Goal: Task Accomplishment & Management: Manage account settings

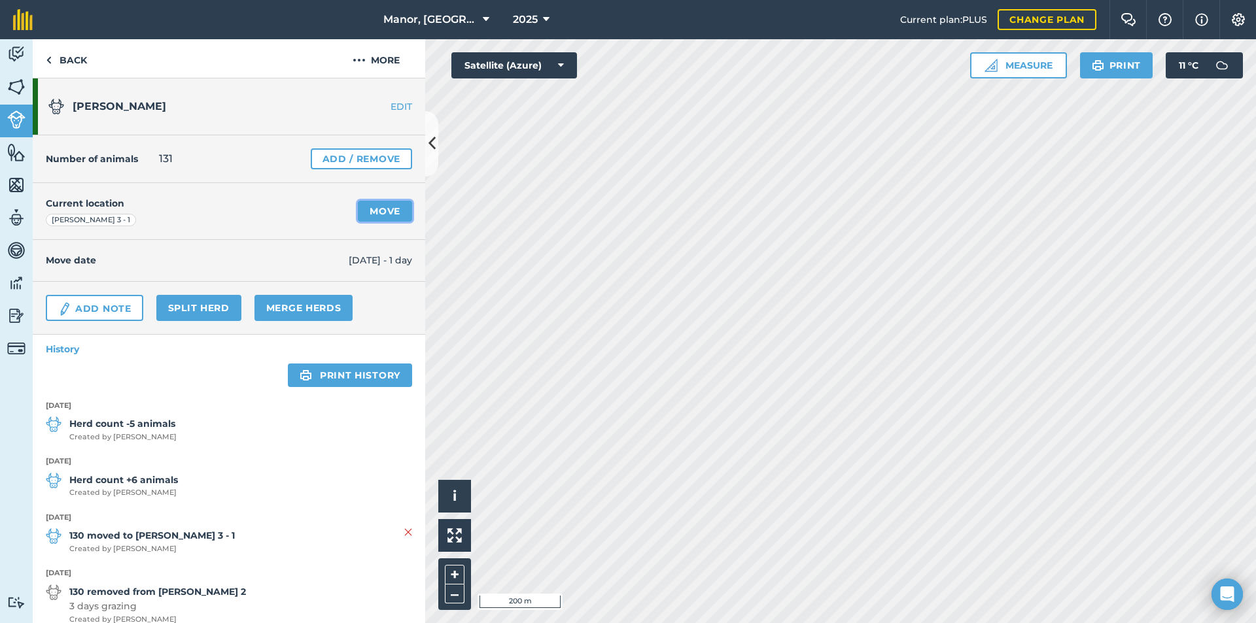
click at [377, 211] on link "Move" at bounding box center [385, 211] width 54 height 21
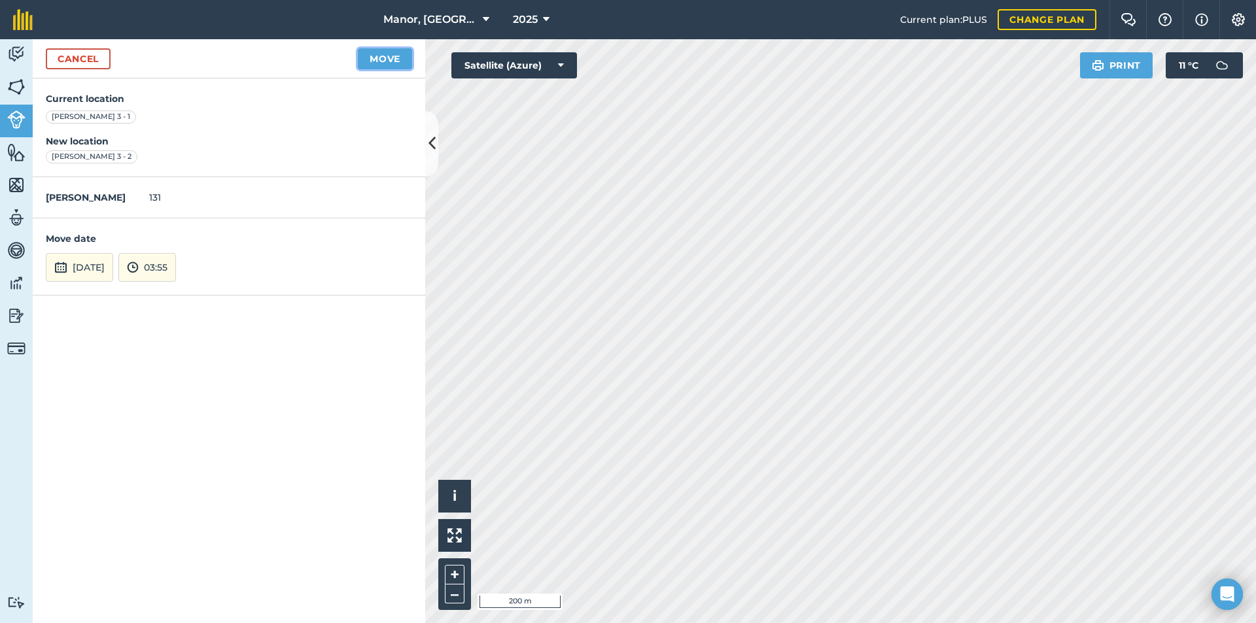
click at [384, 56] on button "Move" at bounding box center [385, 58] width 54 height 21
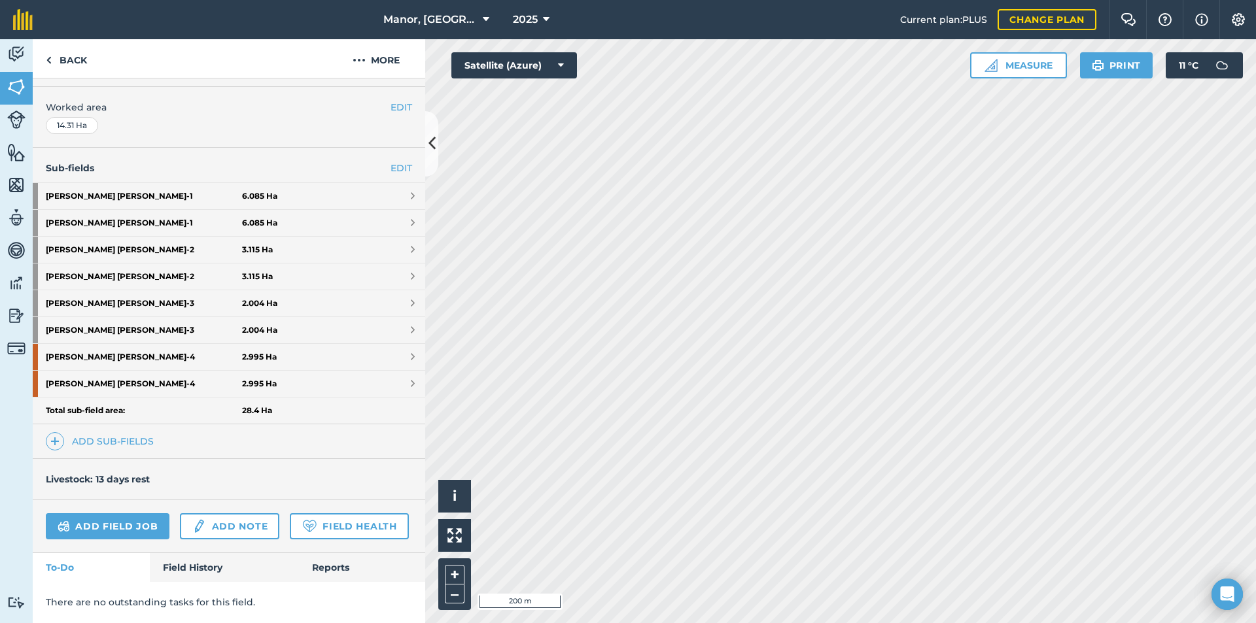
scroll to position [277, 0]
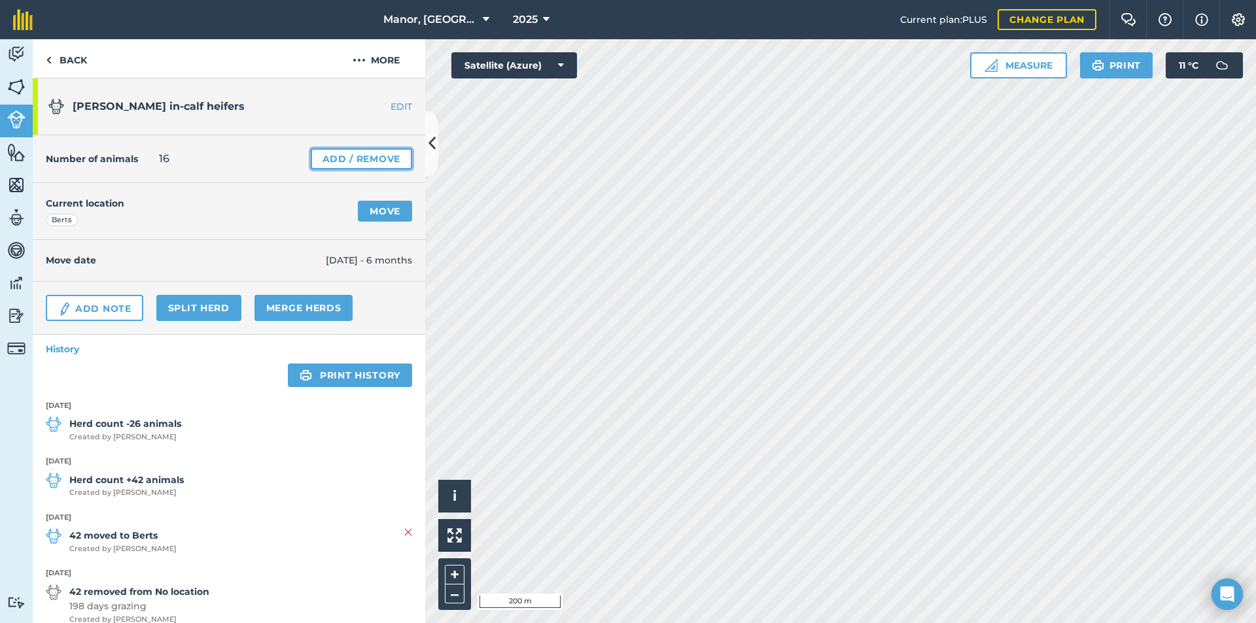
click at [357, 160] on link "Add / Remove" at bounding box center [361, 158] width 101 height 21
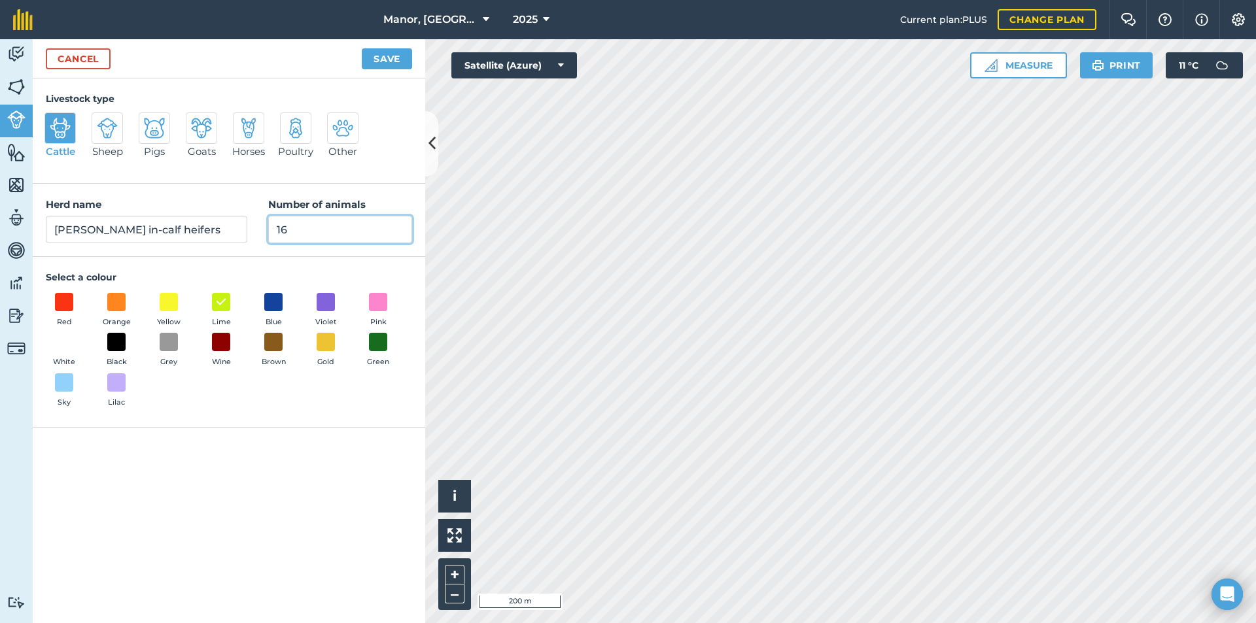
drag, startPoint x: 314, startPoint y: 230, endPoint x: 261, endPoint y: 235, distance: 53.2
click at [261, 235] on div "Herd name [PERSON_NAME] in-calf heifers Number of animals 16" at bounding box center [229, 220] width 392 height 73
drag, startPoint x: 306, startPoint y: 225, endPoint x: 272, endPoint y: 229, distance: 34.2
click at [272, 229] on input "16" at bounding box center [340, 229] width 144 height 27
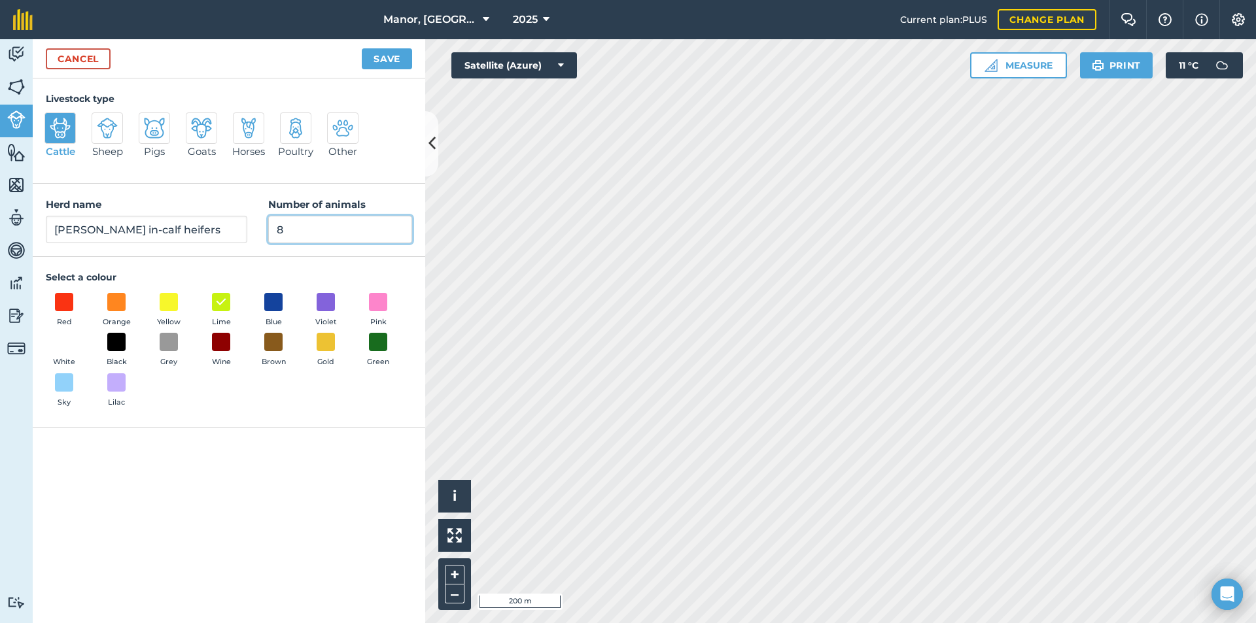
type input "8"
click at [394, 58] on button "Save" at bounding box center [387, 58] width 50 height 21
